Goal: Task Accomplishment & Management: Use online tool/utility

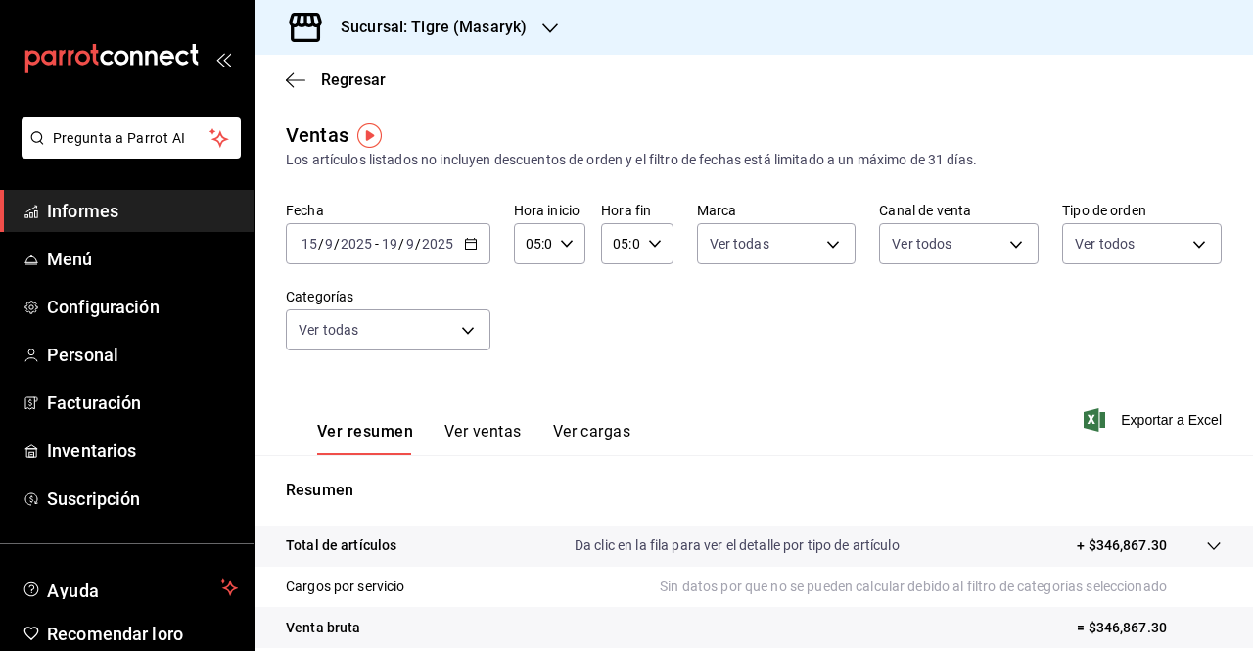
click at [468, 249] on \(Stroke\) "button" at bounding box center [471, 244] width 12 height 11
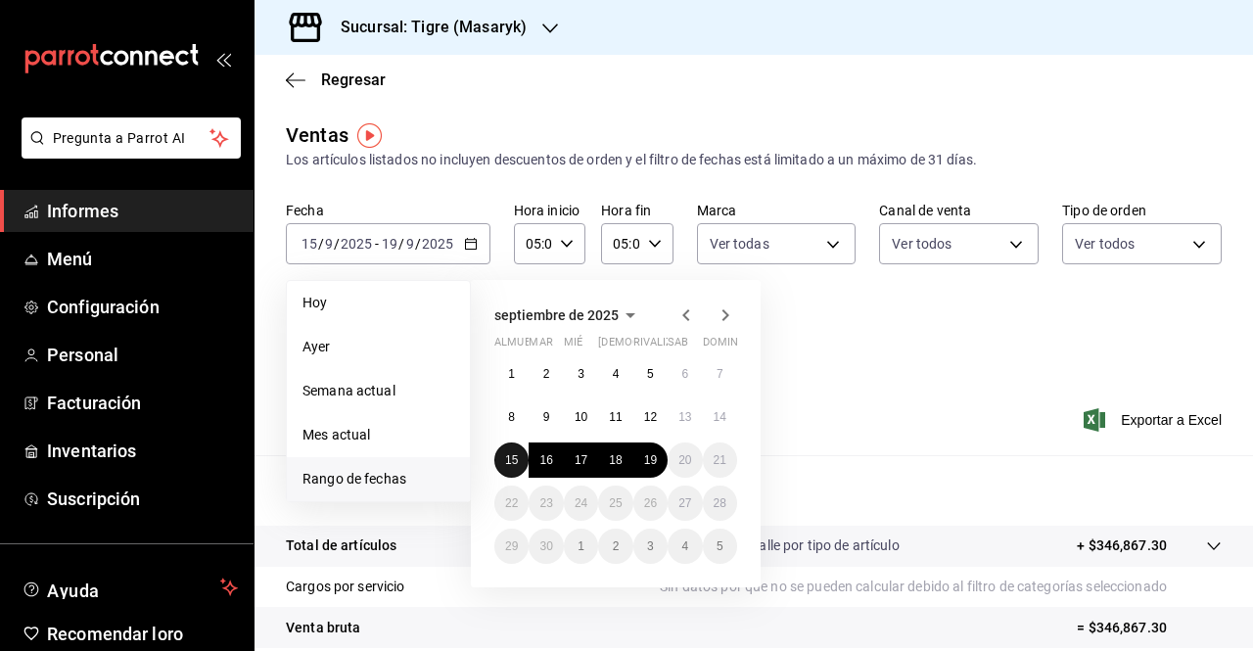
click at [515, 465] on font "15" at bounding box center [511, 460] width 13 height 14
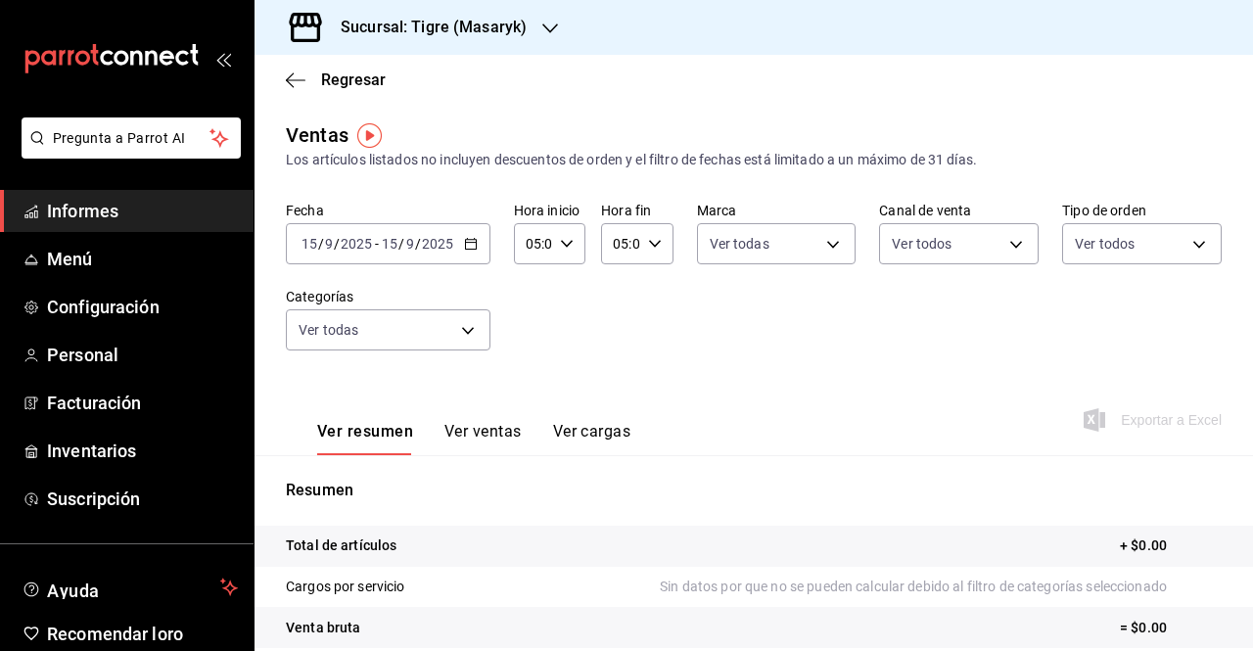
click at [470, 252] on div "[DATE] [DATE] - [DATE] [DATE]" at bounding box center [388, 243] width 205 height 41
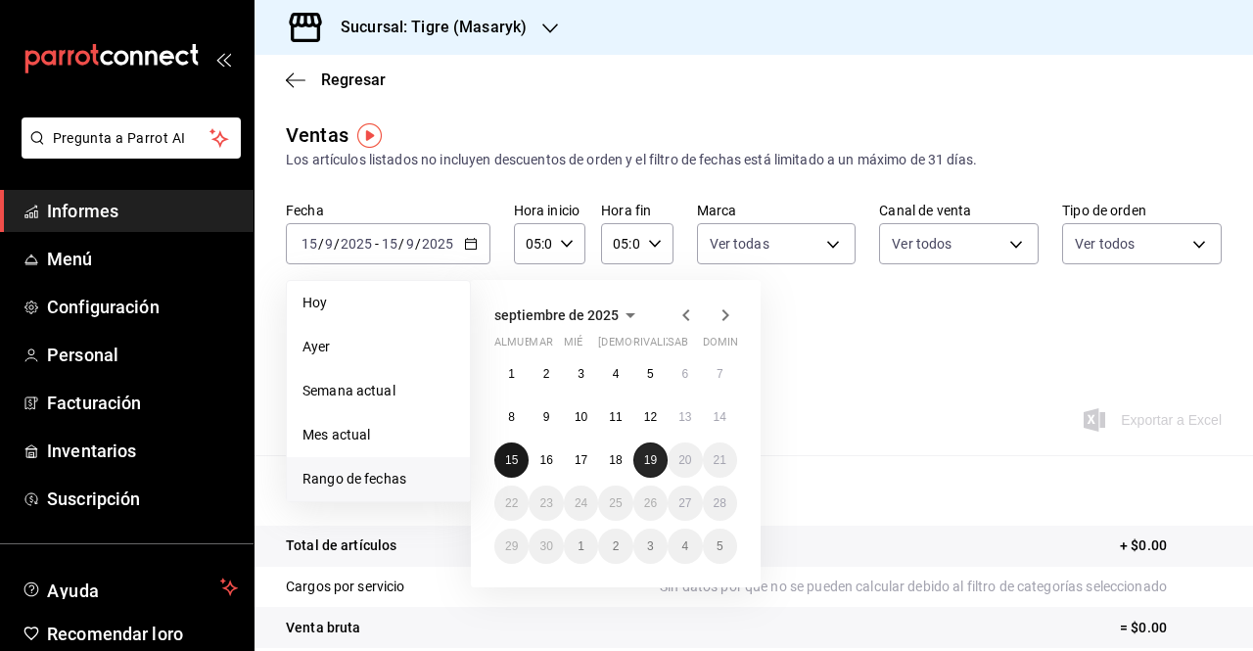
drag, startPoint x: 512, startPoint y: 453, endPoint x: 643, endPoint y: 455, distance: 131.2
click at [643, 455] on div "1 2 3 4 5 6 7 8 9 10 11 12 13 14 15 16 17 18 19 20 21 22 23 24 25 26 27 28 29 3…" at bounding box center [615, 460] width 243 height 208
click at [644, 455] on font "19" at bounding box center [650, 460] width 13 height 14
click at [504, 467] on button "15" at bounding box center [511, 460] width 34 height 35
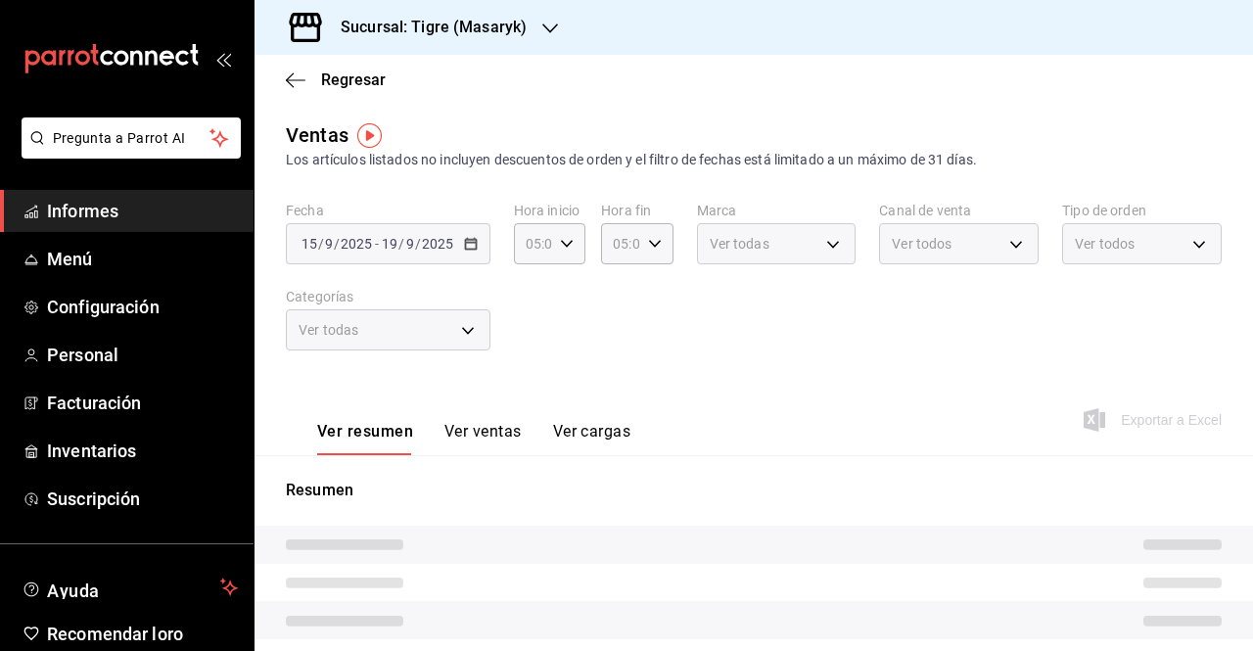
click at [629, 308] on div "Fecha [DATE] [DATE] - [DATE] [DATE] Hora inicio 05:00 Hora inicio Hora fin 05:0…" at bounding box center [754, 288] width 936 height 172
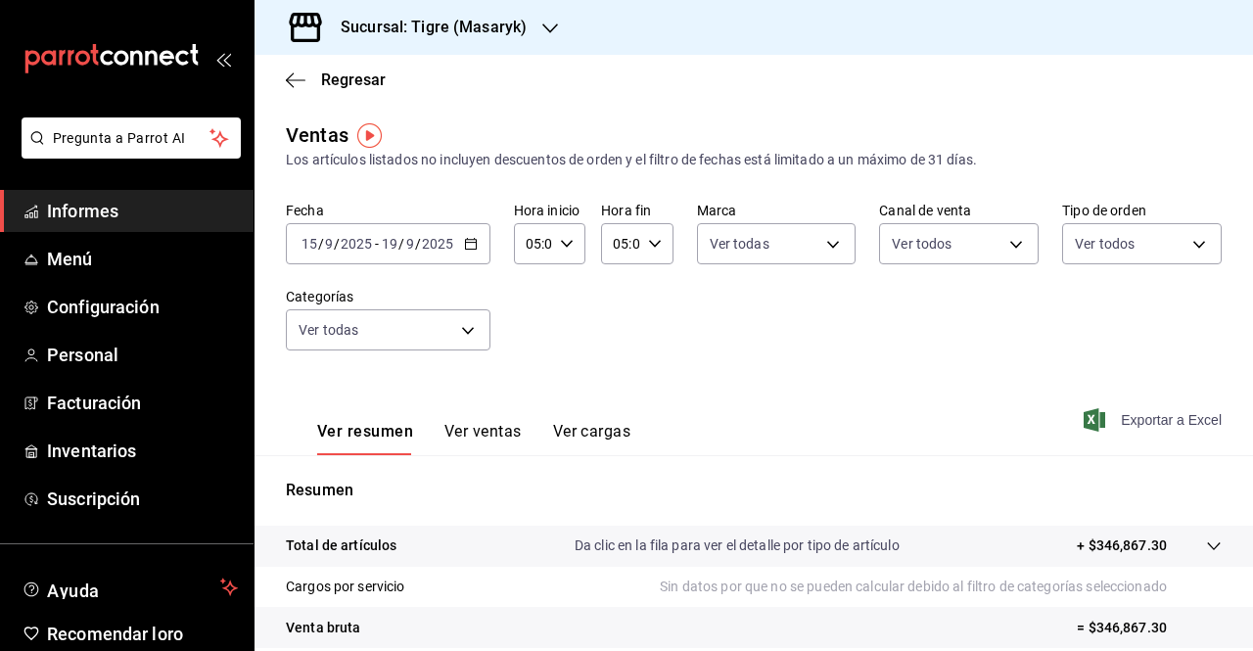
click at [1131, 419] on font "Exportar a Excel" at bounding box center [1171, 420] width 101 height 16
